Goal: Use online tool/utility: Use online tool/utility

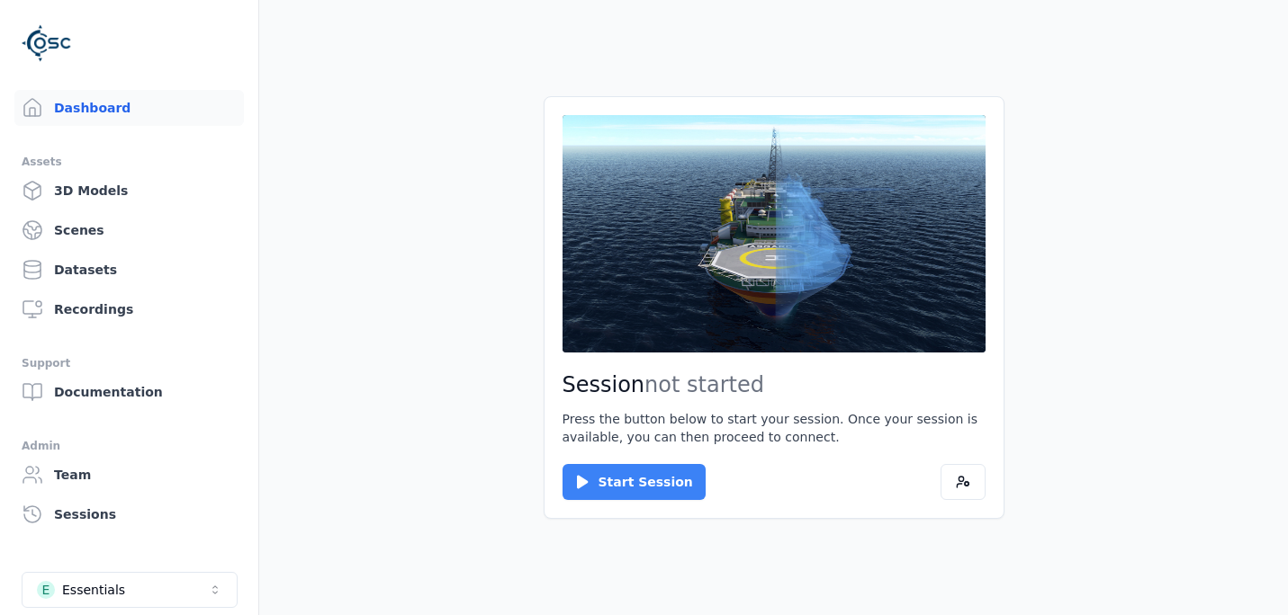
click at [602, 482] on button "Start Session" at bounding box center [633, 482] width 143 height 36
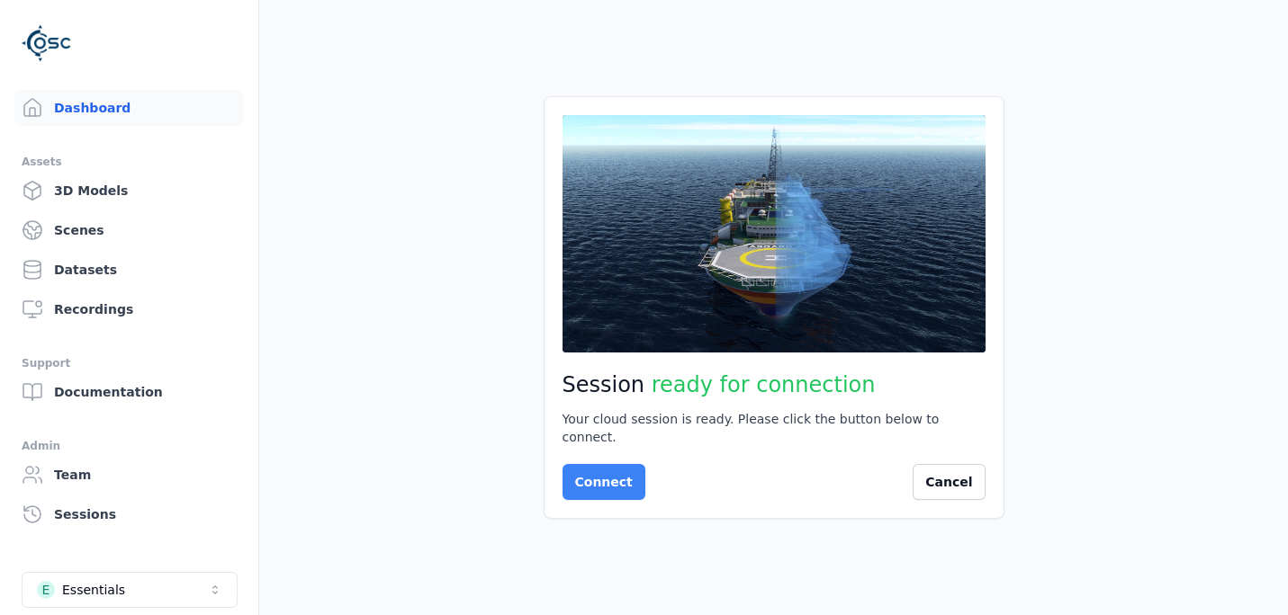
click at [596, 476] on button "Connect" at bounding box center [603, 482] width 83 height 36
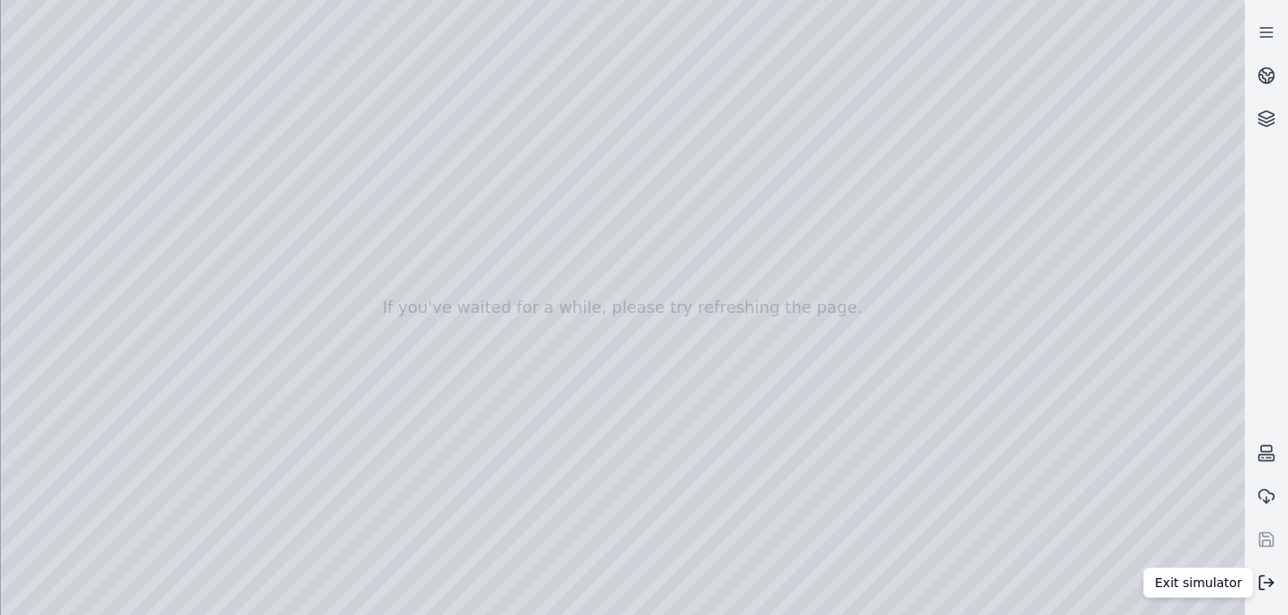
click at [1270, 594] on button at bounding box center [1265, 582] width 43 height 43
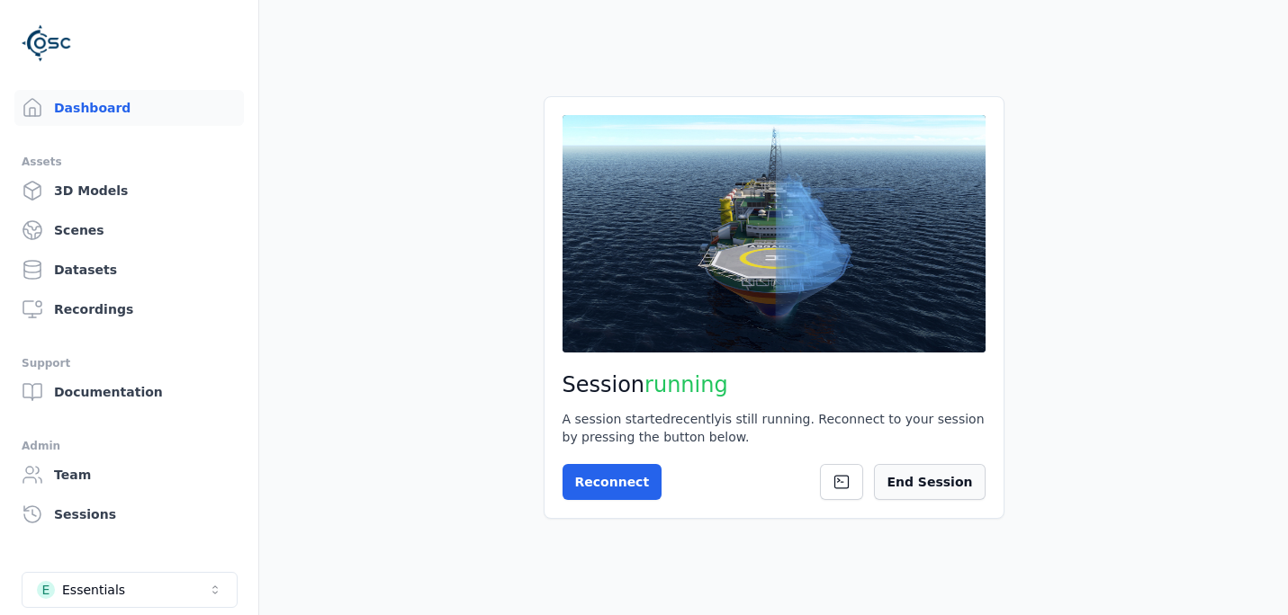
click at [915, 489] on button "End Session" at bounding box center [929, 482] width 111 height 36
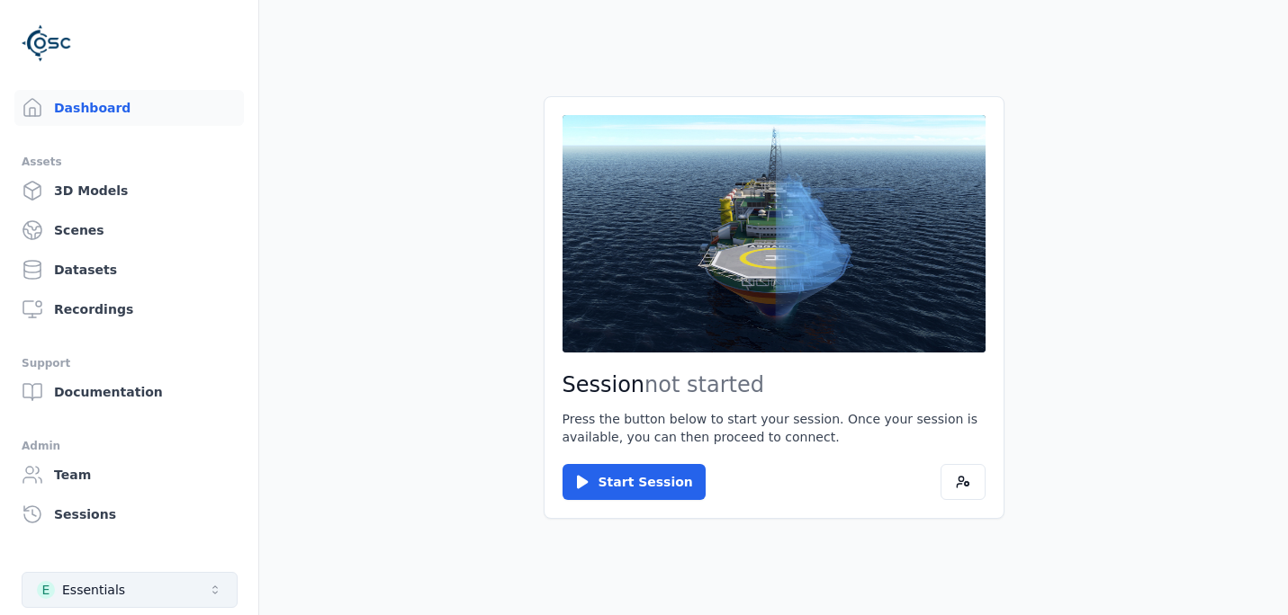
click at [170, 594] on button "E Essentials" at bounding box center [130, 590] width 216 height 36
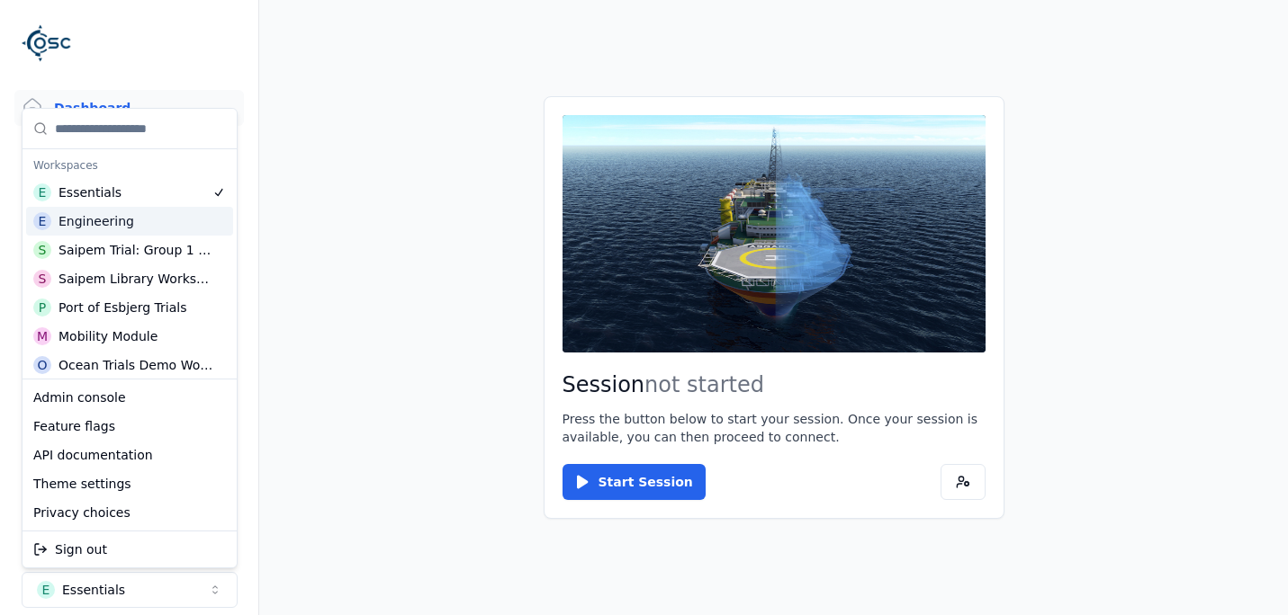
click at [106, 221] on div "Engineering" at bounding box center [96, 221] width 76 height 18
click at [334, 203] on html "Dashboard Assets 3D Models Scenes Datasets Recordings Support Documentation Adm…" at bounding box center [644, 307] width 1288 height 615
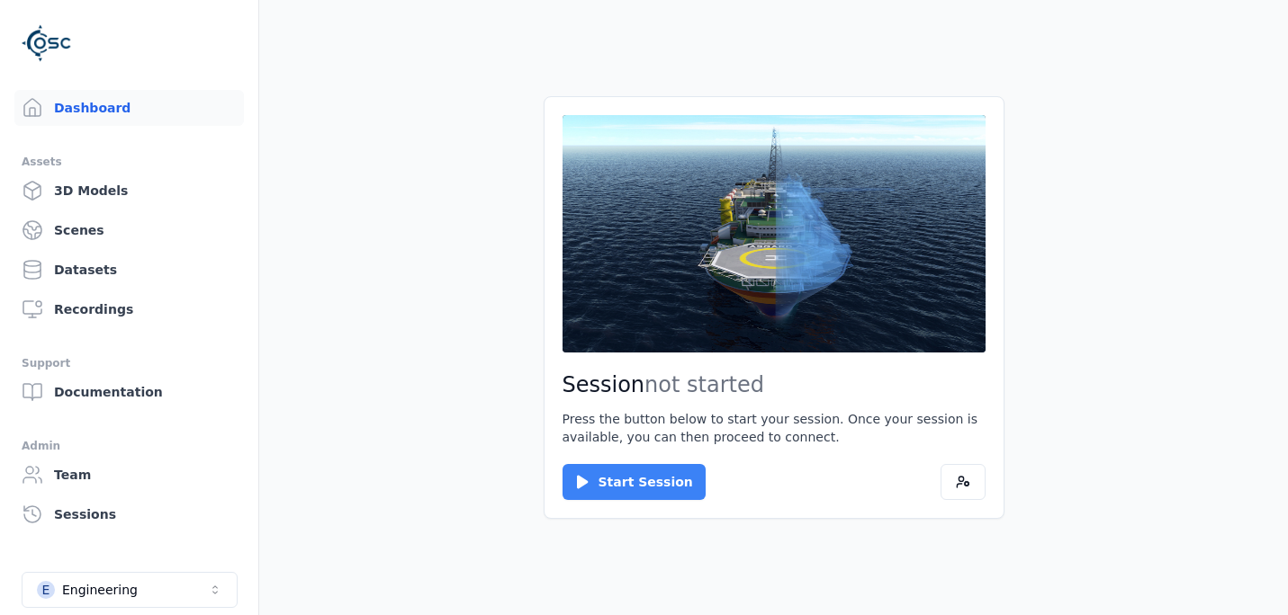
click at [628, 484] on button "Start Session" at bounding box center [633, 482] width 143 height 36
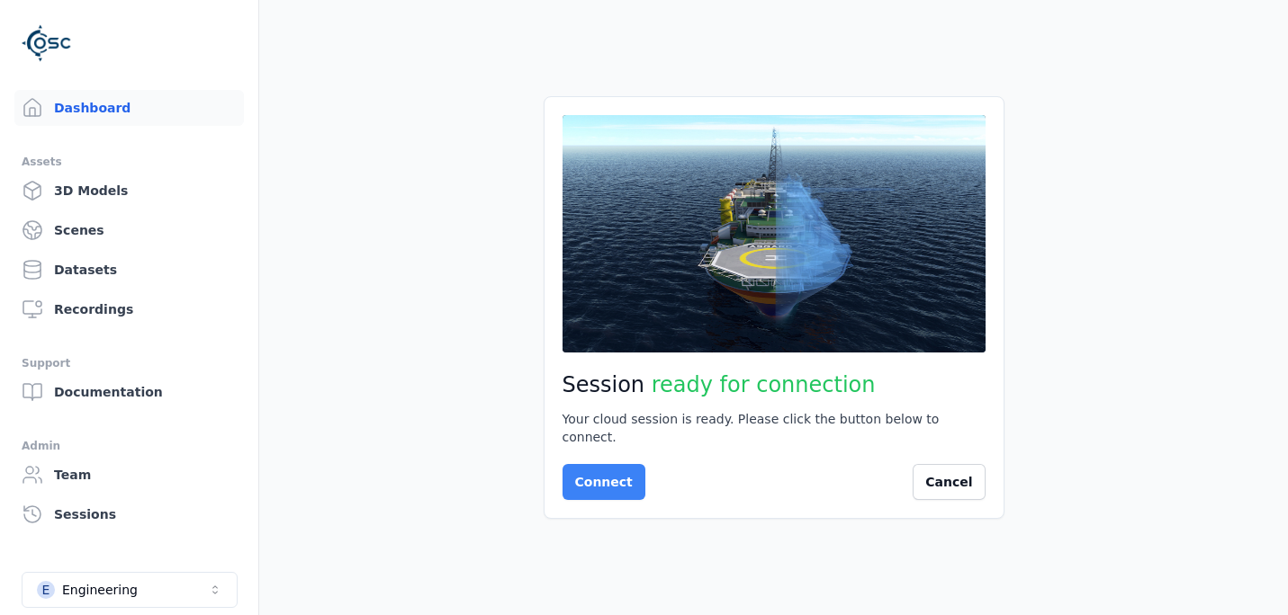
click at [614, 475] on button "Connect" at bounding box center [603, 482] width 83 height 36
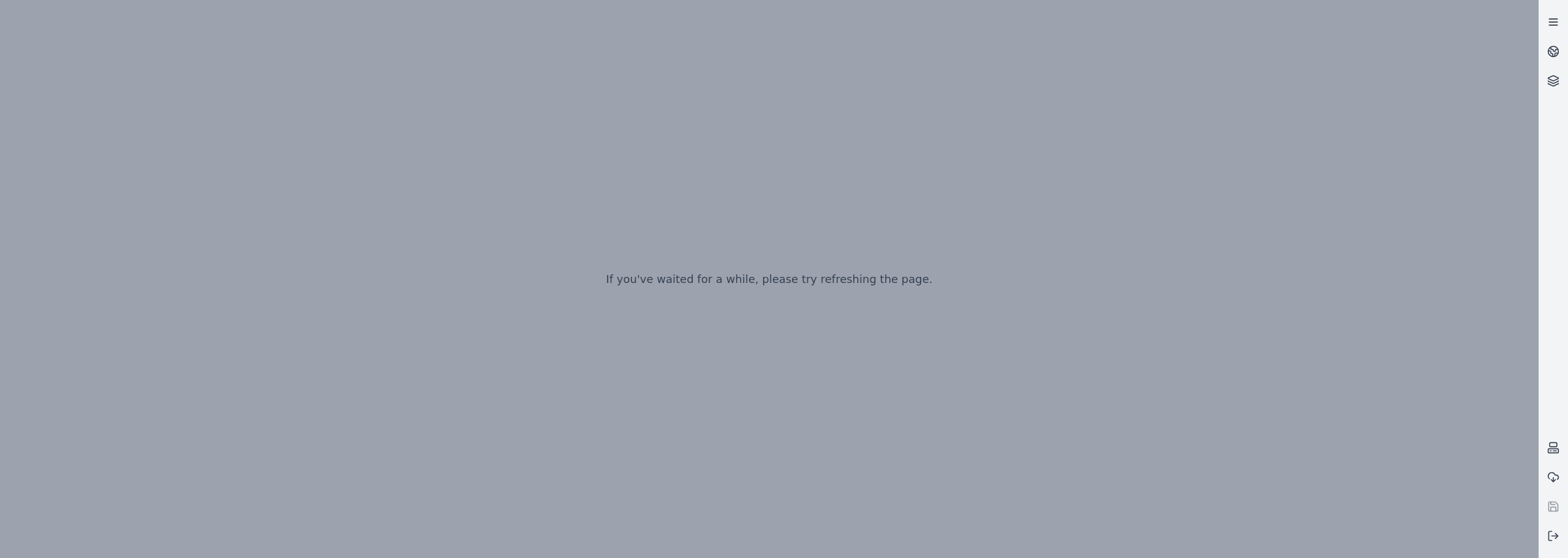
click at [876, 30] on link at bounding box center [1553, 22] width 29 height 29
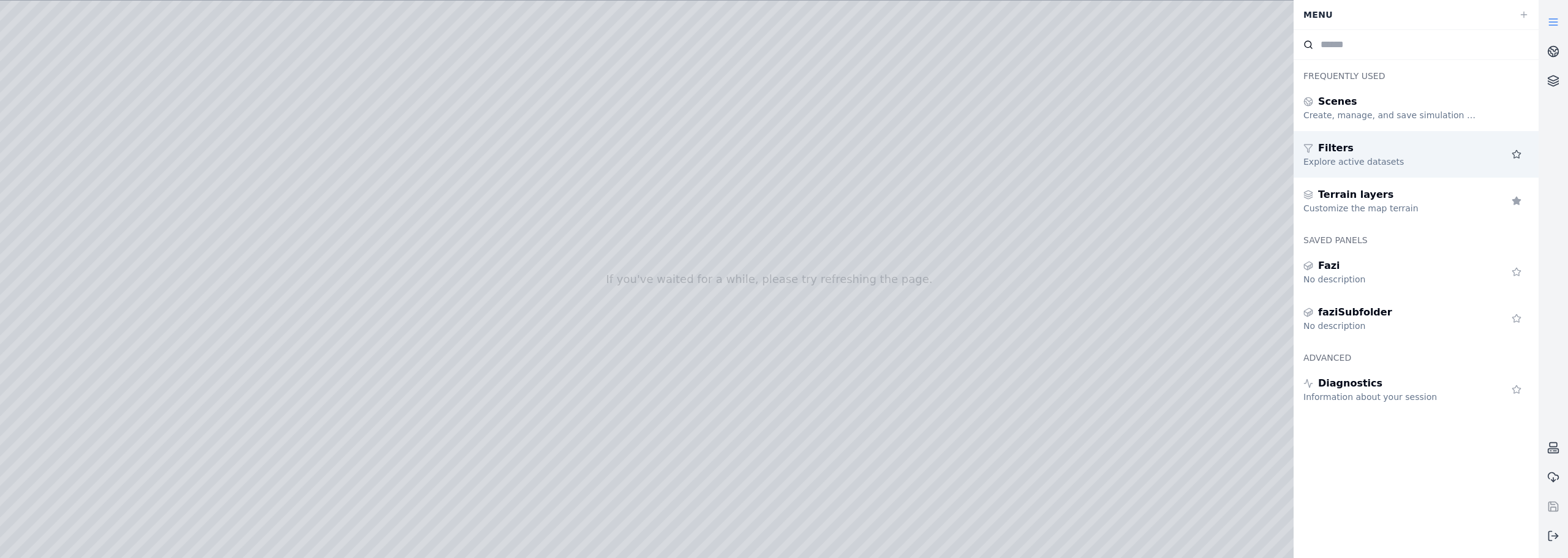
click at [876, 157] on icon at bounding box center [1517, 154] width 10 height 10
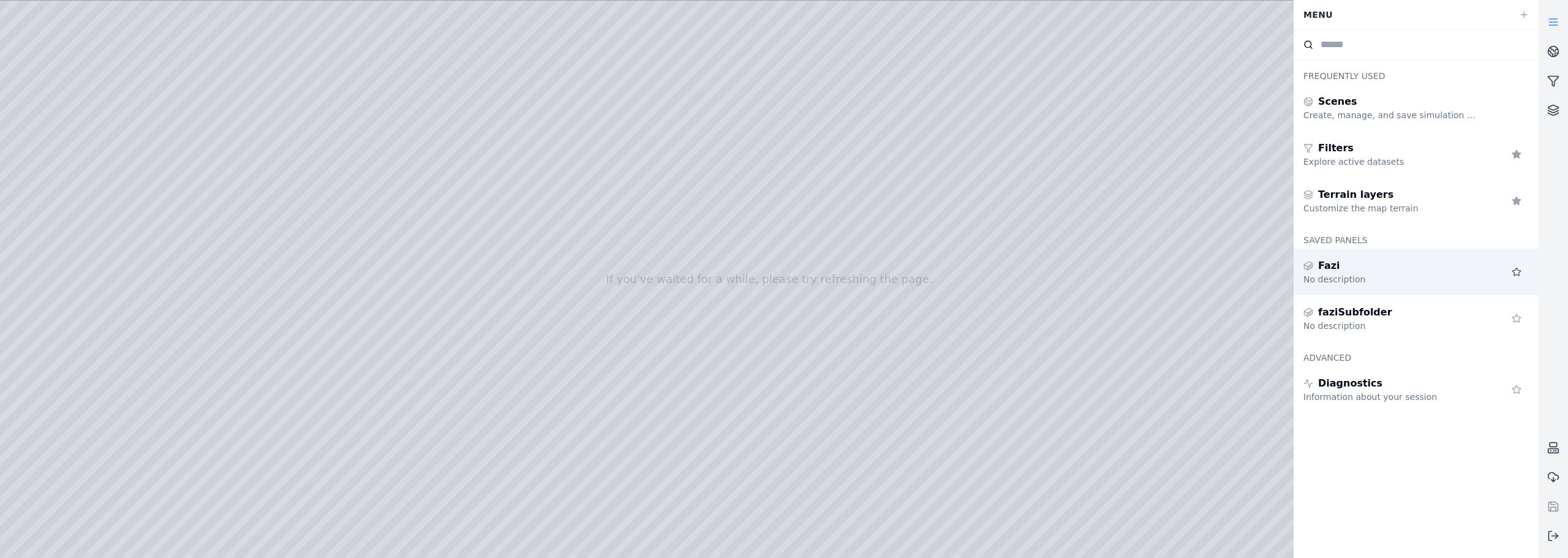
click at [876, 272] on icon at bounding box center [1517, 272] width 10 height 10
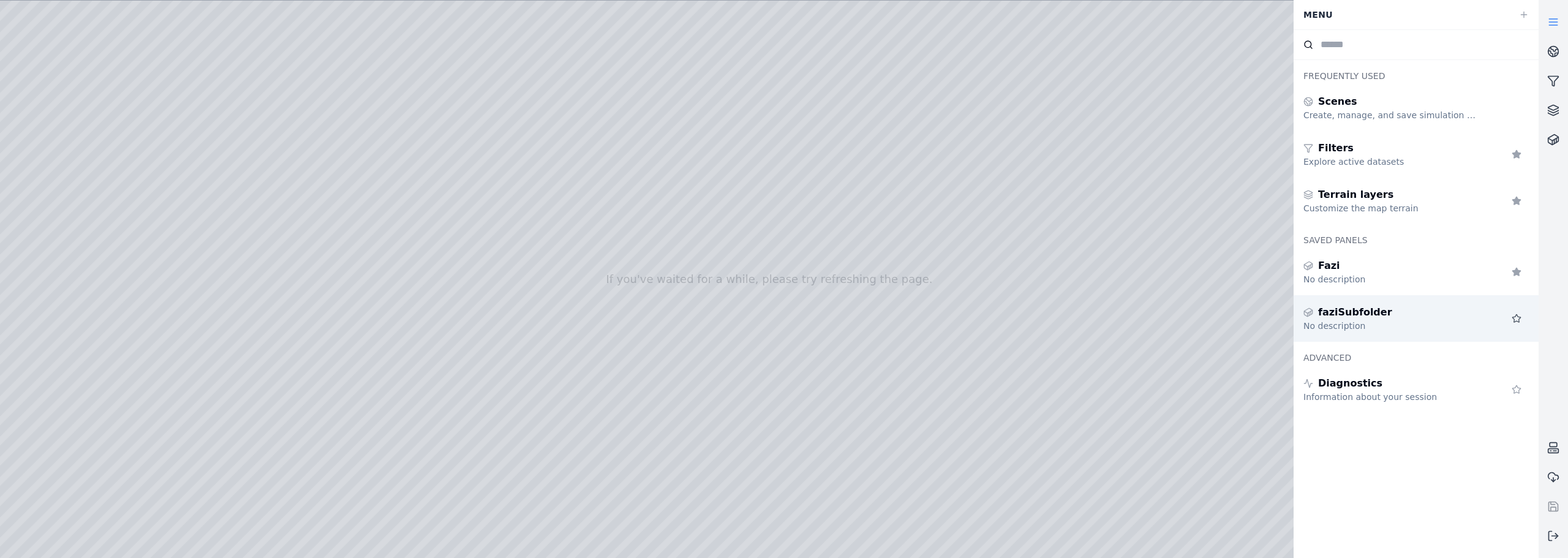
click at [876, 315] on icon at bounding box center [1517, 318] width 10 height 10
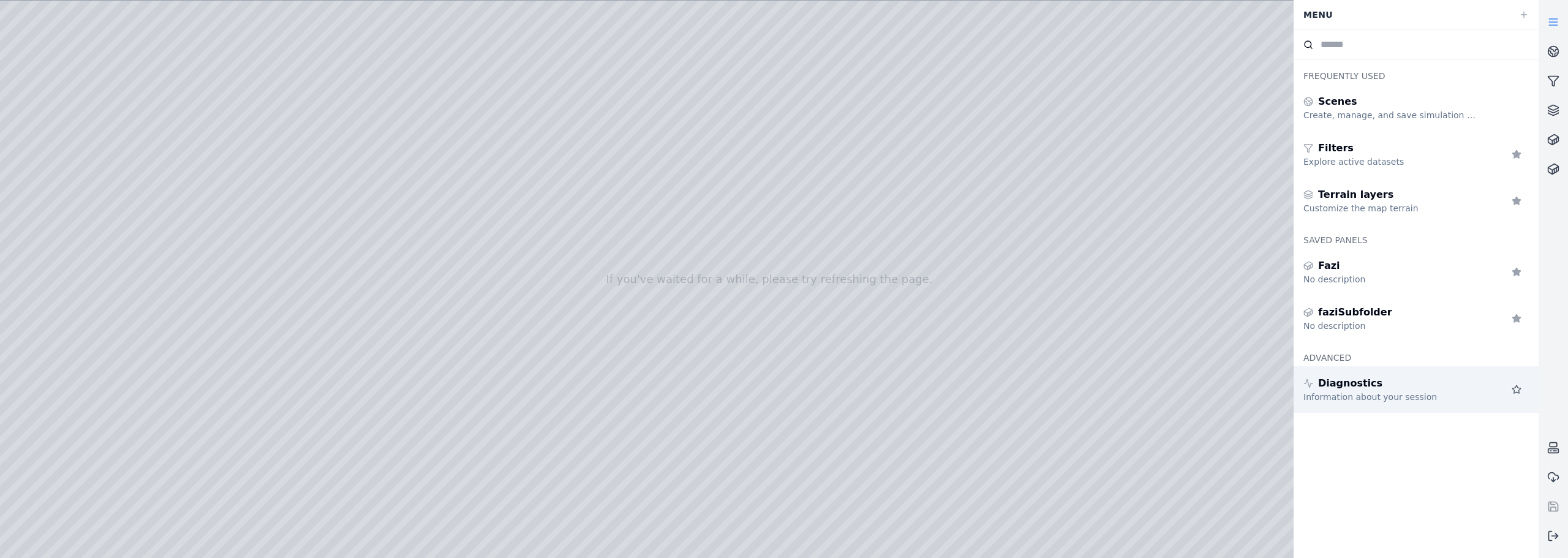
click at [876, 390] on icon at bounding box center [1517, 389] width 10 height 10
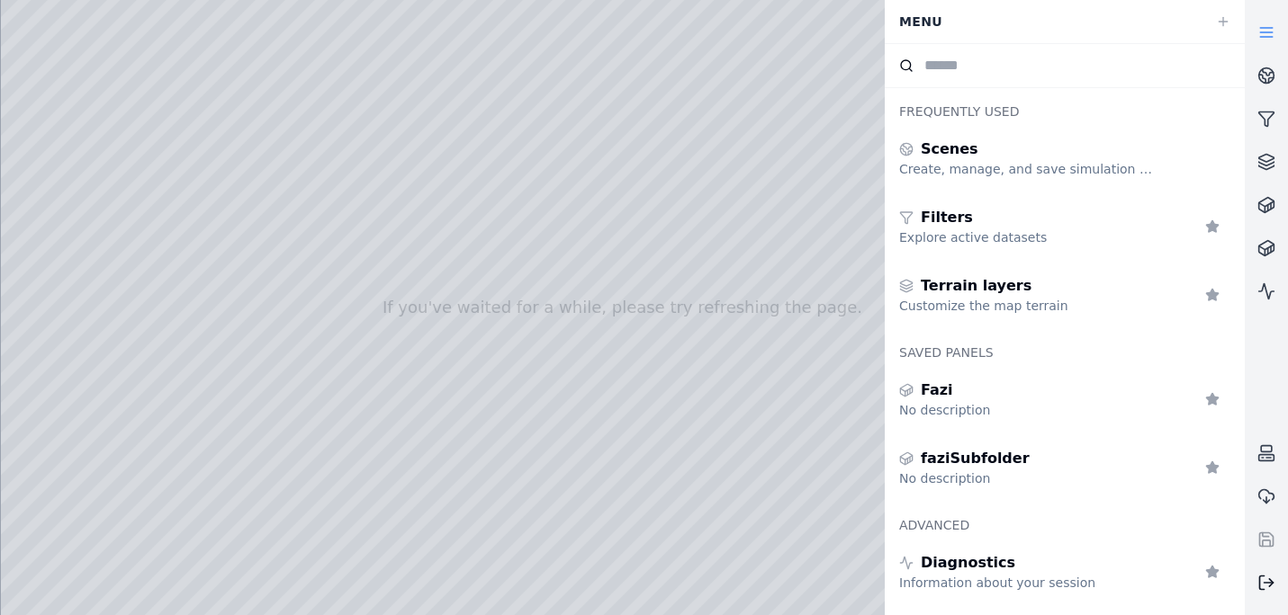
click at [1273, 588] on icon at bounding box center [1266, 583] width 18 height 18
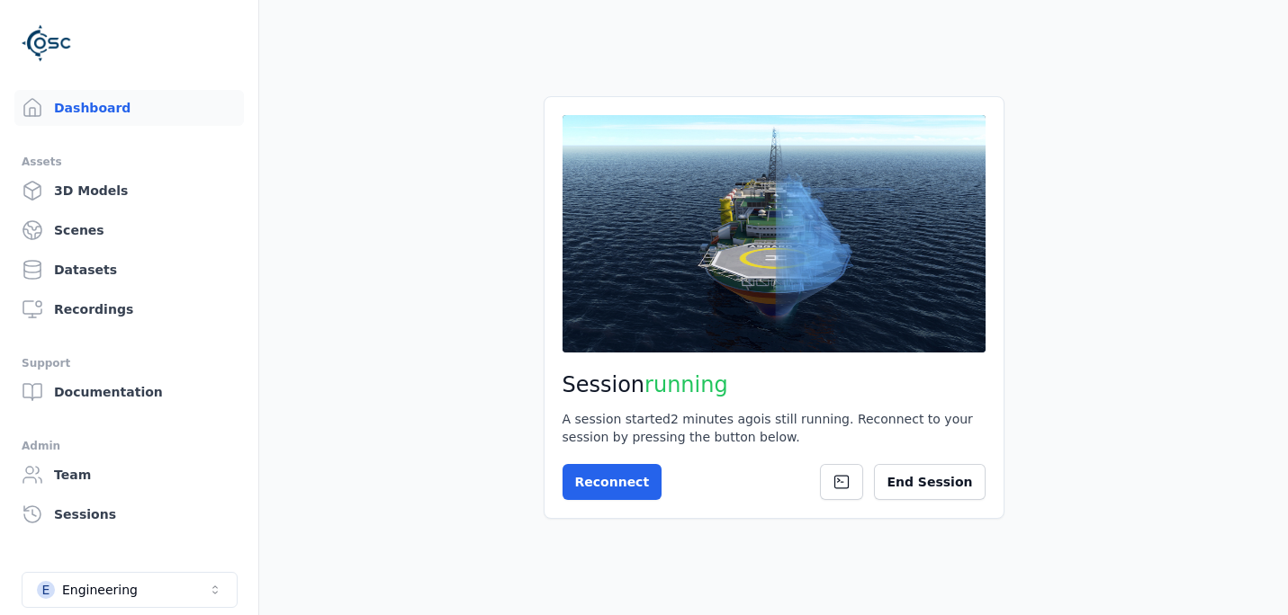
click at [451, 178] on main "Session running A session started 2 minutes ago is still running. Reconnect to …" at bounding box center [773, 307] width 1028 height 615
click at [401, 370] on main "Session running A session started 2 minutes ago is still running. Reconnect to …" at bounding box center [773, 307] width 1028 height 615
click at [940, 470] on button "End Session" at bounding box center [929, 482] width 111 height 36
click at [1059, 42] on main "Session not started Press the button below to start your session. Once your ses…" at bounding box center [773, 307] width 1028 height 615
